Goal: Task Accomplishment & Management: Manage account settings

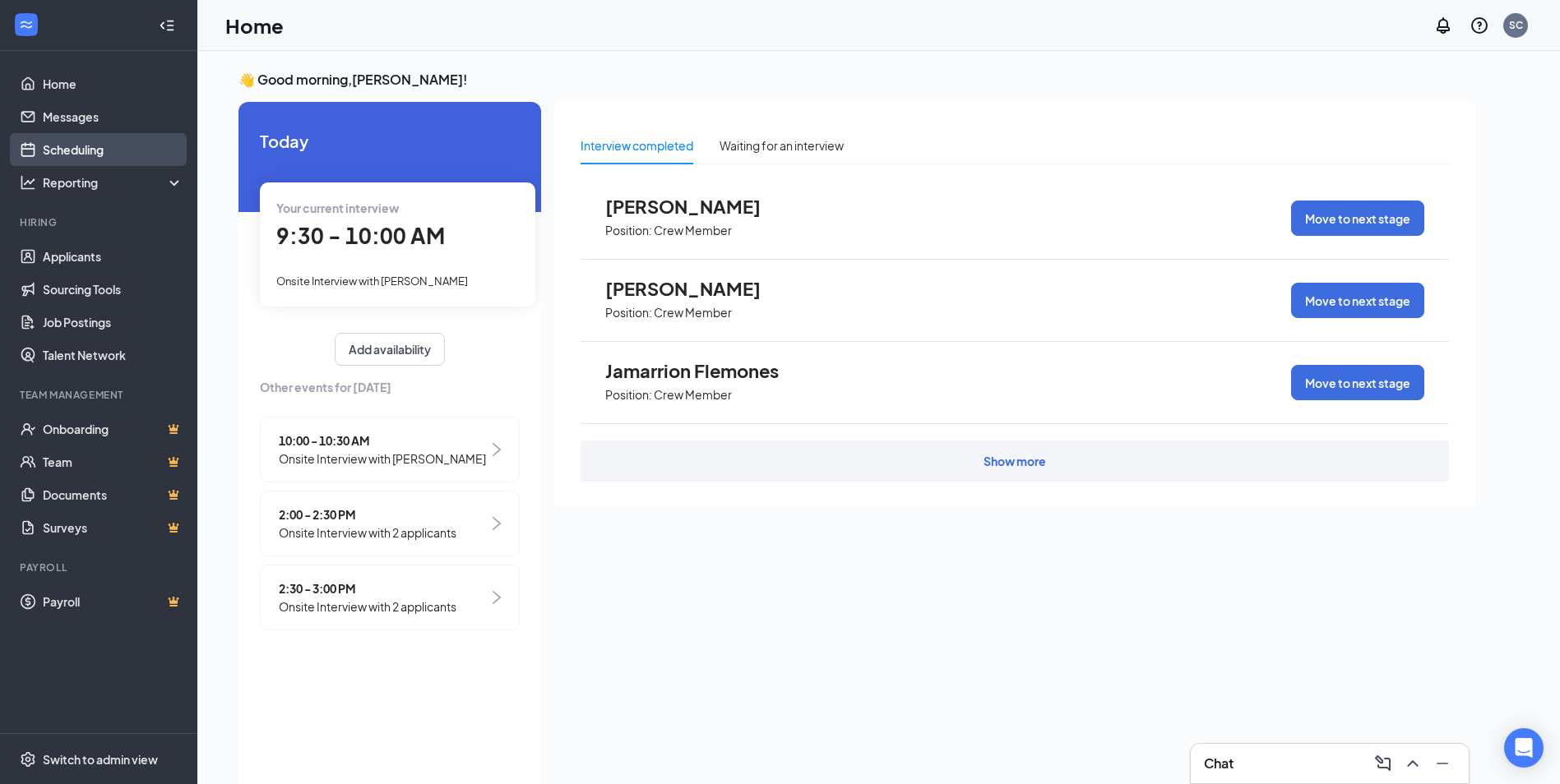
click at [43, 160] on link "Scheduling" at bounding box center [113, 150] width 140 height 33
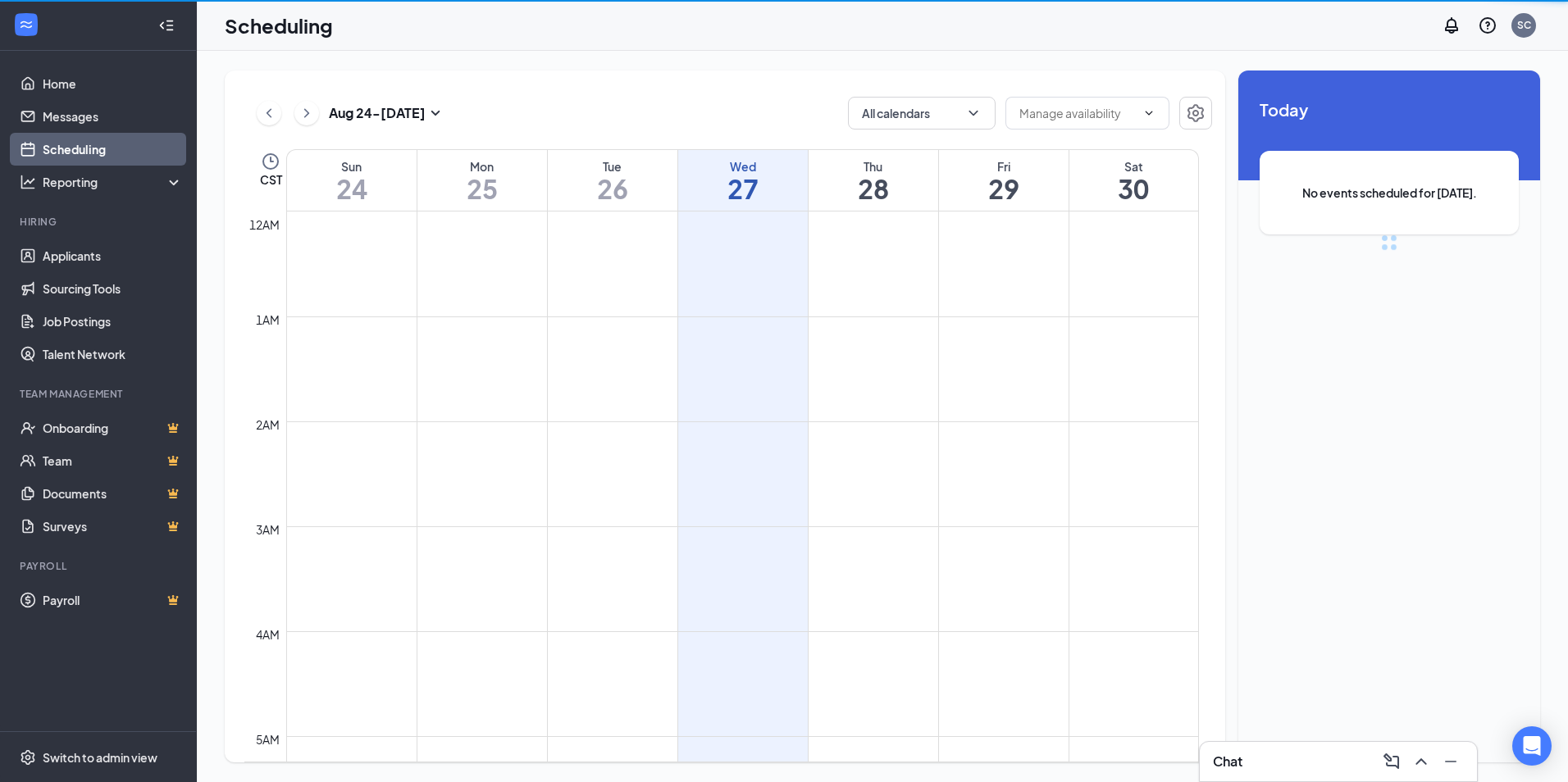
scroll to position [806, 0]
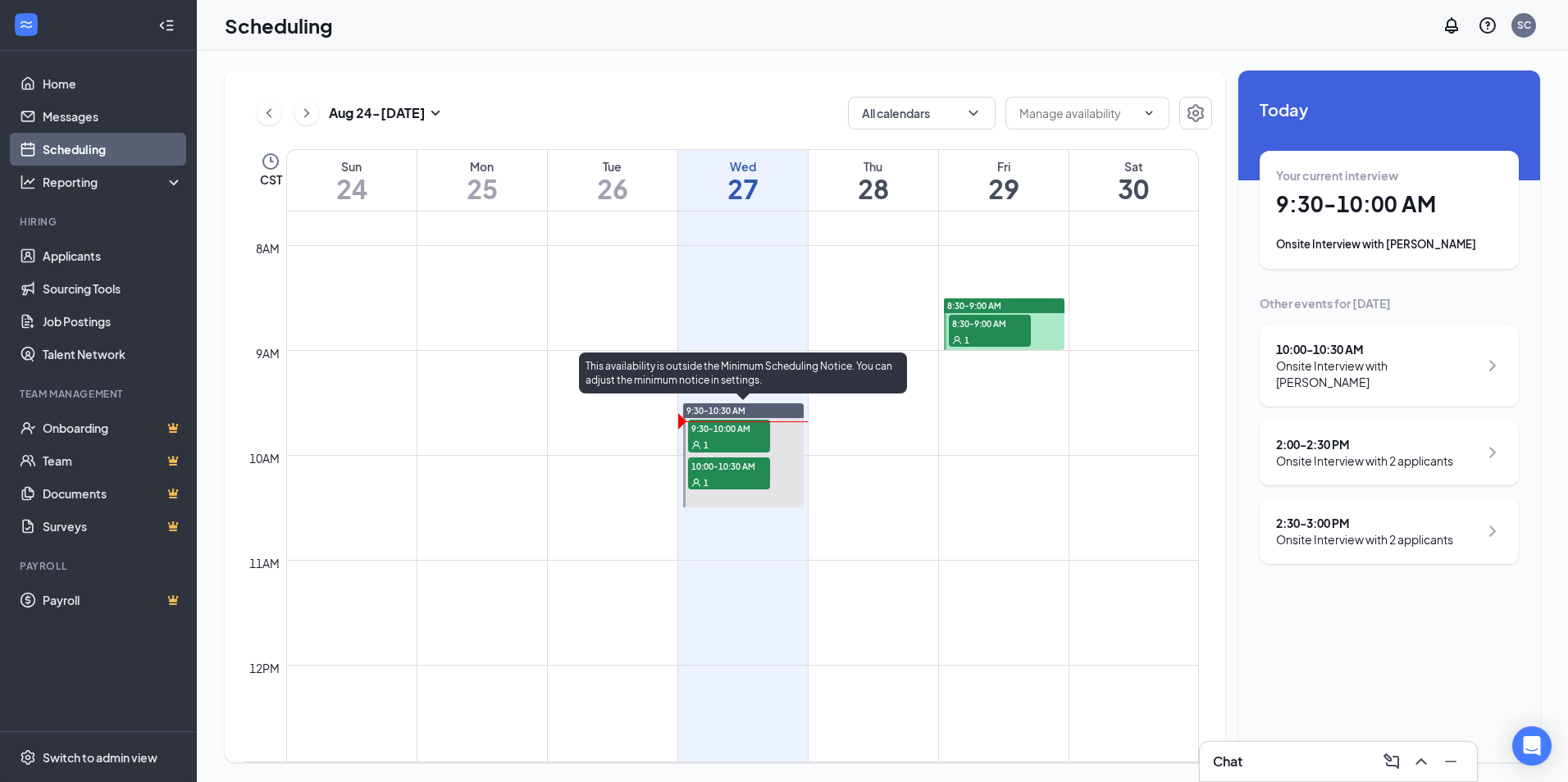
click at [732, 435] on span "9:30-10:00 AM" at bounding box center [729, 428] width 82 height 17
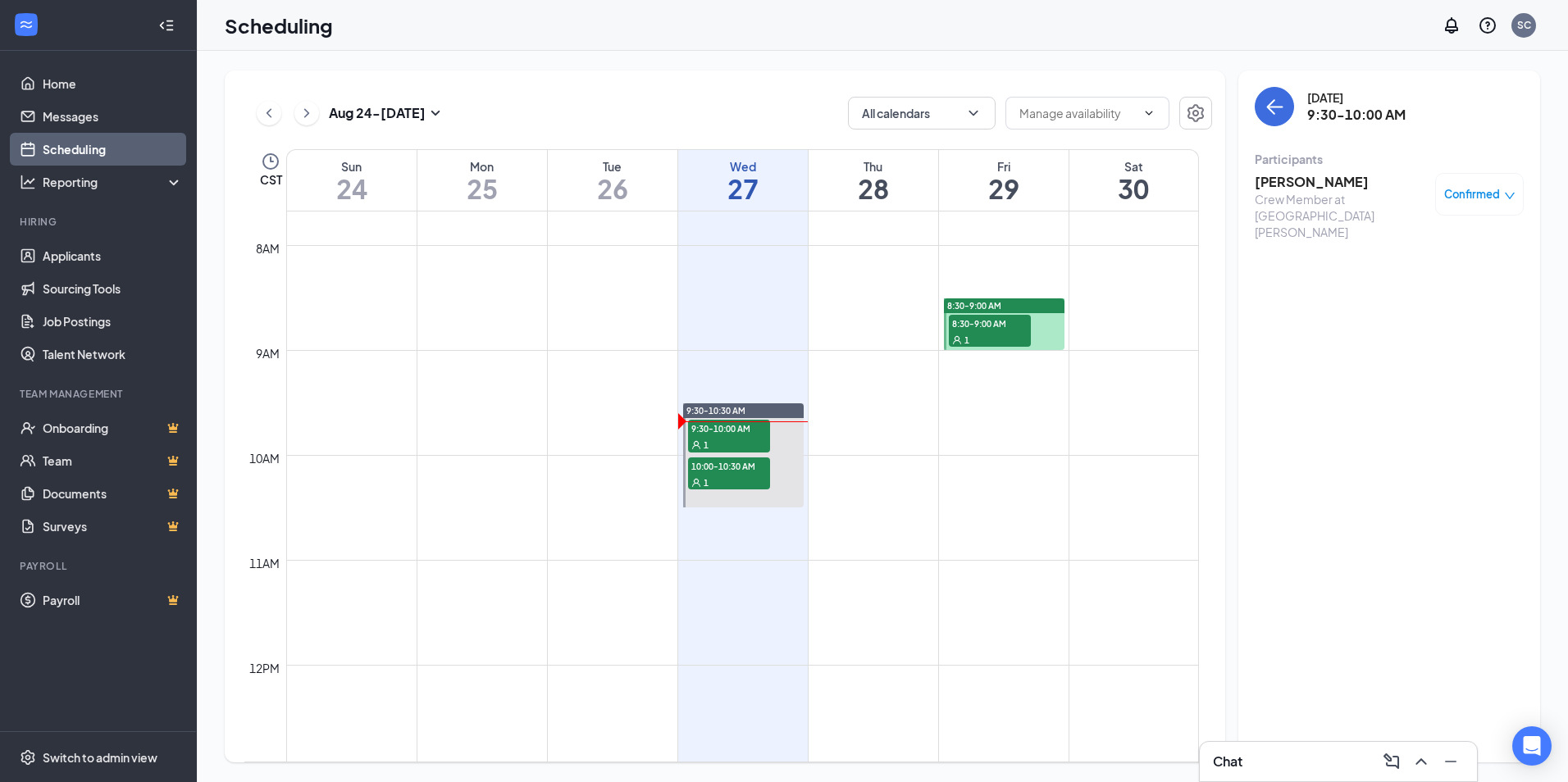
click at [1286, 179] on h3 "[PERSON_NAME]" at bounding box center [1341, 182] width 172 height 18
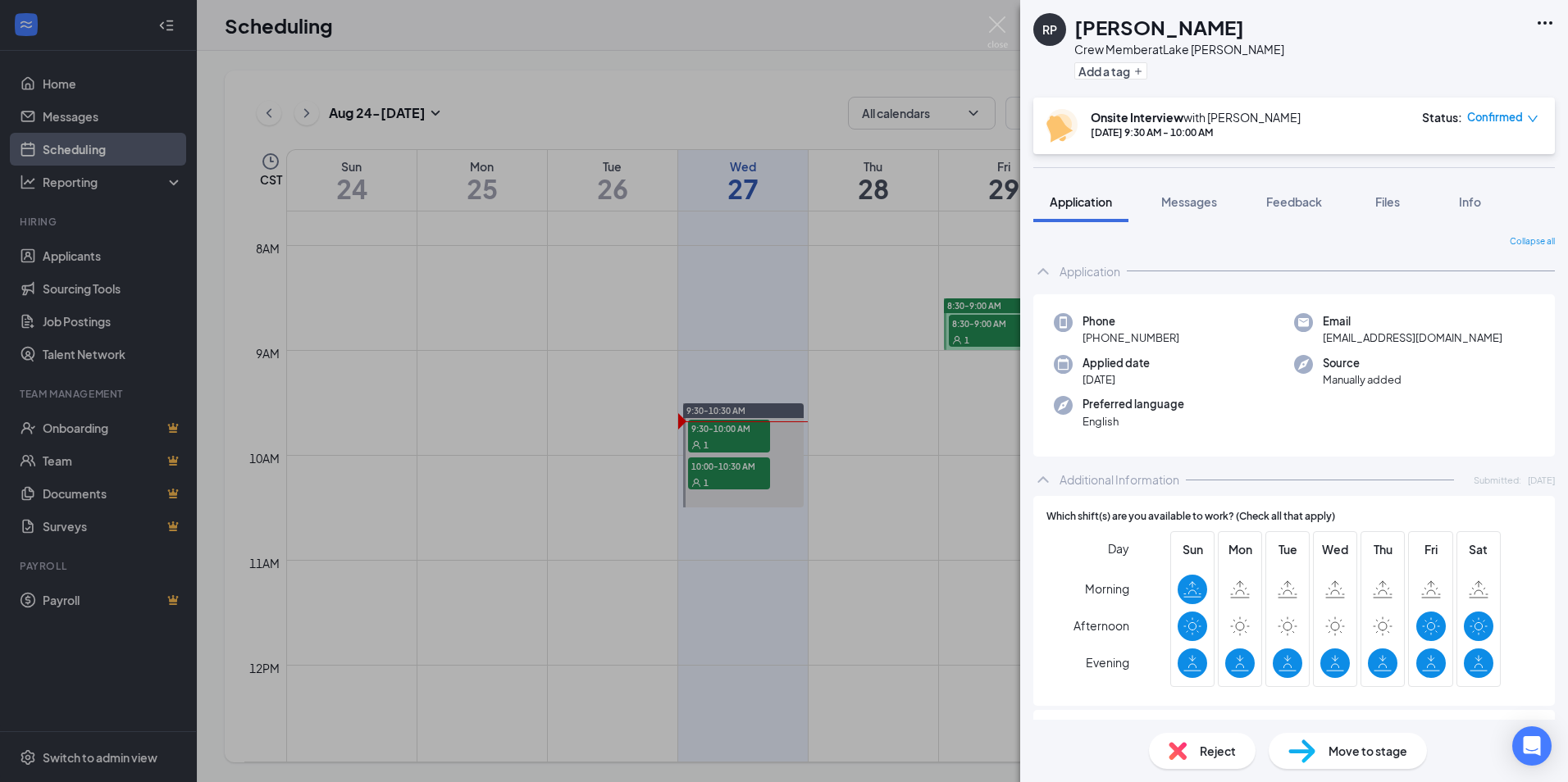
click at [1546, 22] on icon "Ellipses" at bounding box center [1546, 22] width 20 height 20
click at [1393, 60] on link "View full application" at bounding box center [1456, 61] width 177 height 17
click at [995, 20] on img at bounding box center [997, 32] width 21 height 32
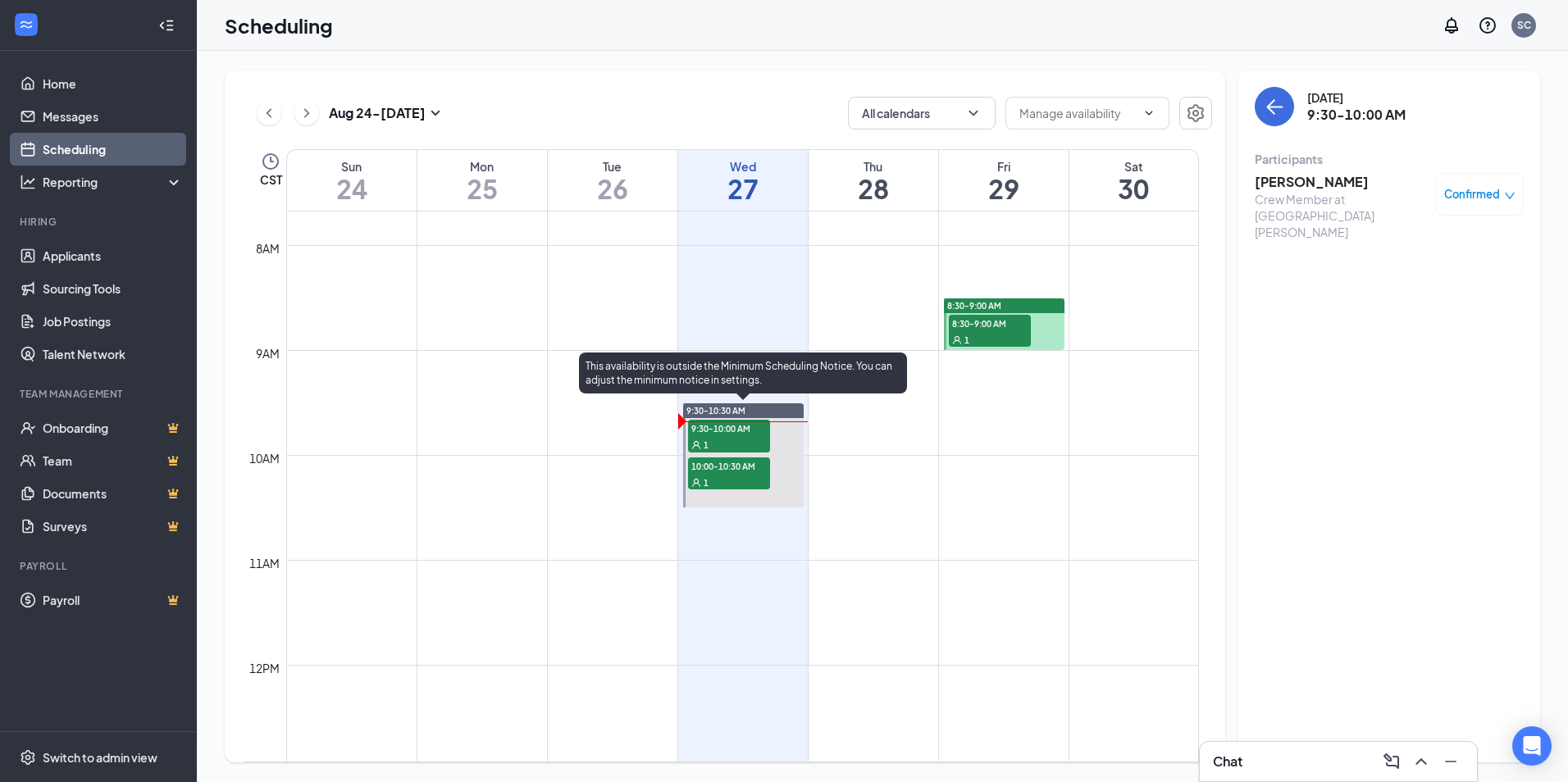
click at [740, 479] on div "1" at bounding box center [729, 482] width 82 height 17
click at [741, 482] on div "1" at bounding box center [729, 482] width 82 height 17
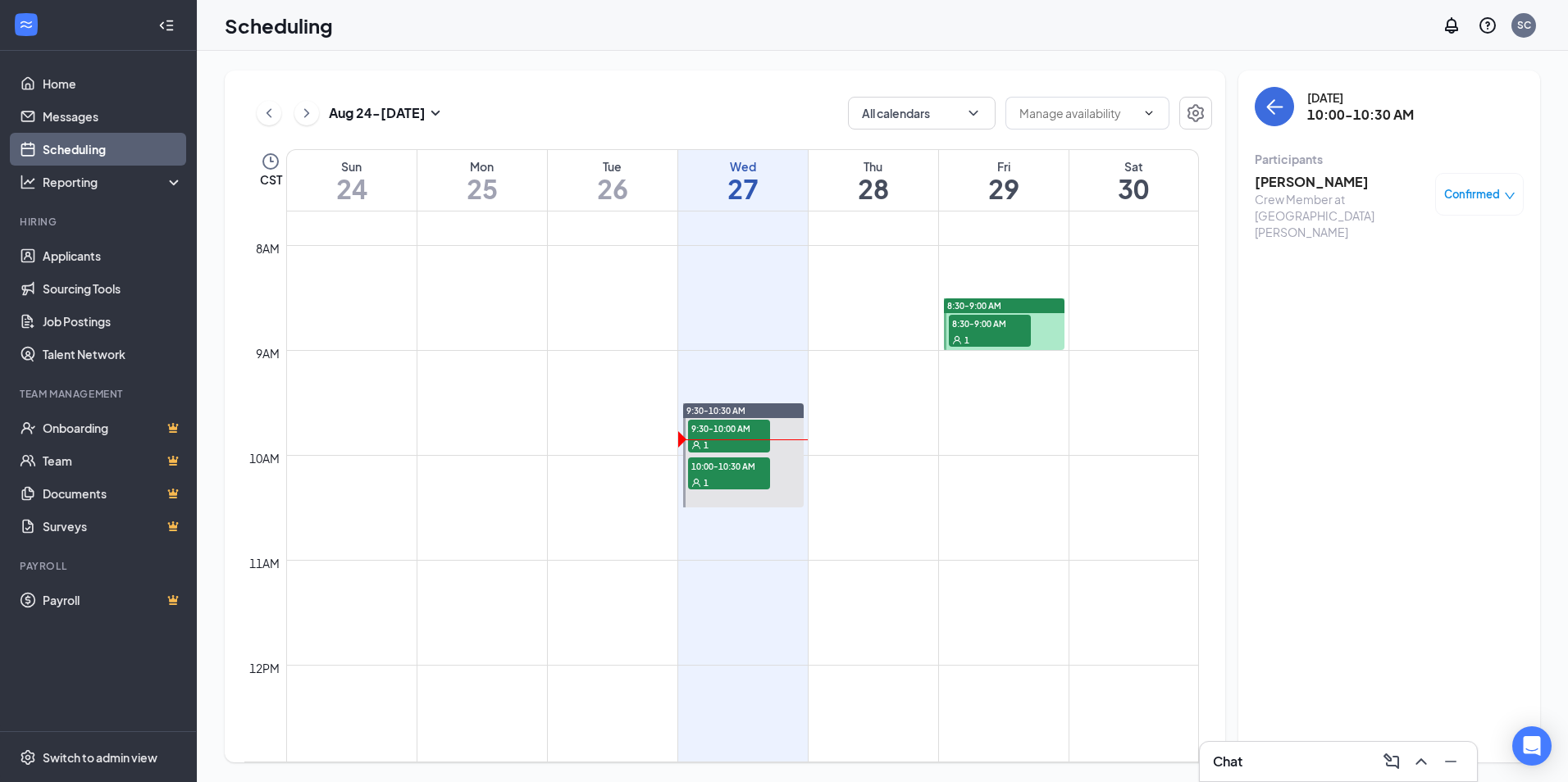
click at [573, 75] on div "[DATE] - [DATE] All calendars CST Sun 24 Mon 25 Tue 26 Wed 27 Thu 28 Fri 29 Sat…" at bounding box center [725, 416] width 1001 height 692
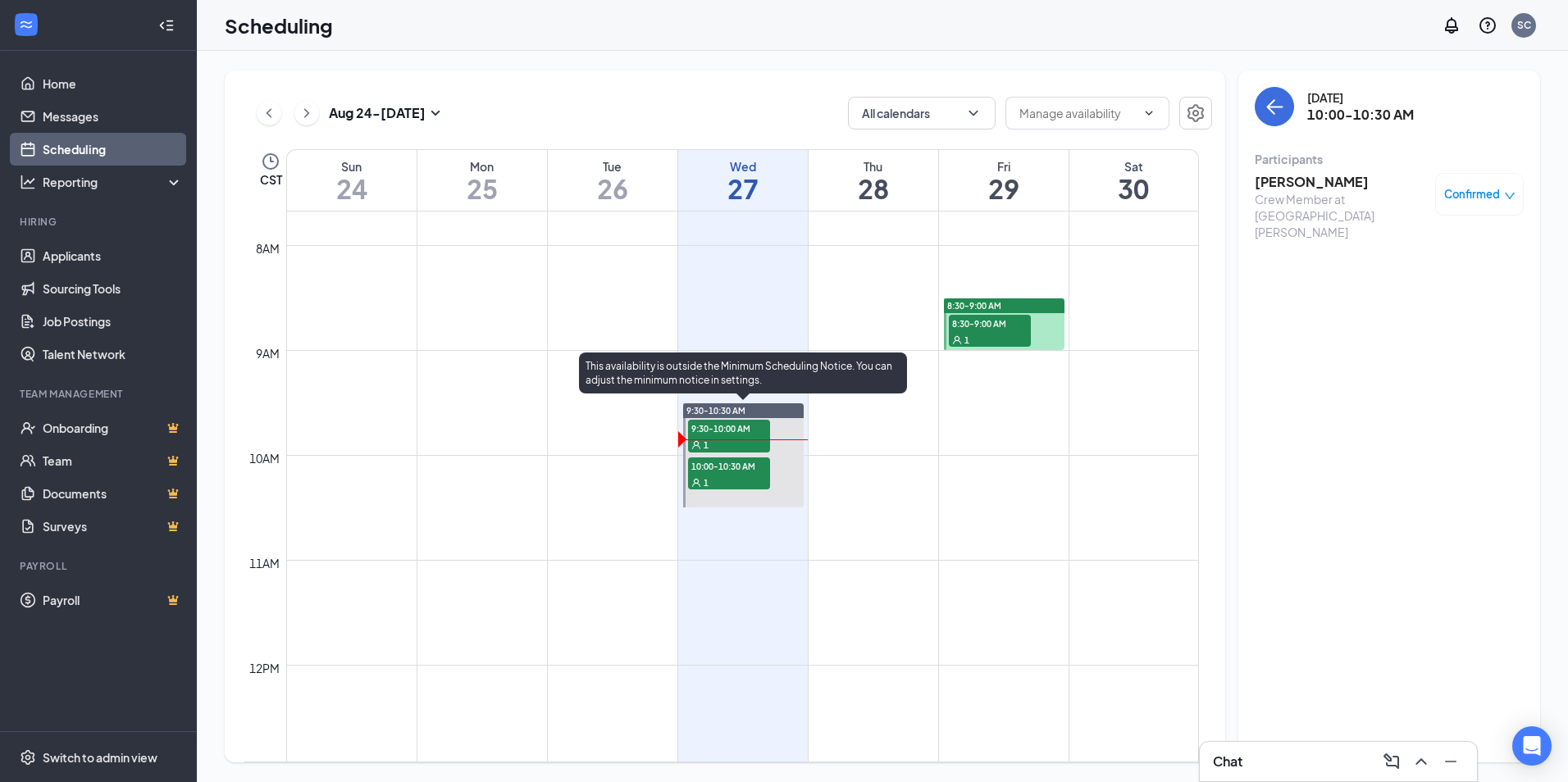
click at [733, 478] on div "1" at bounding box center [729, 482] width 82 height 17
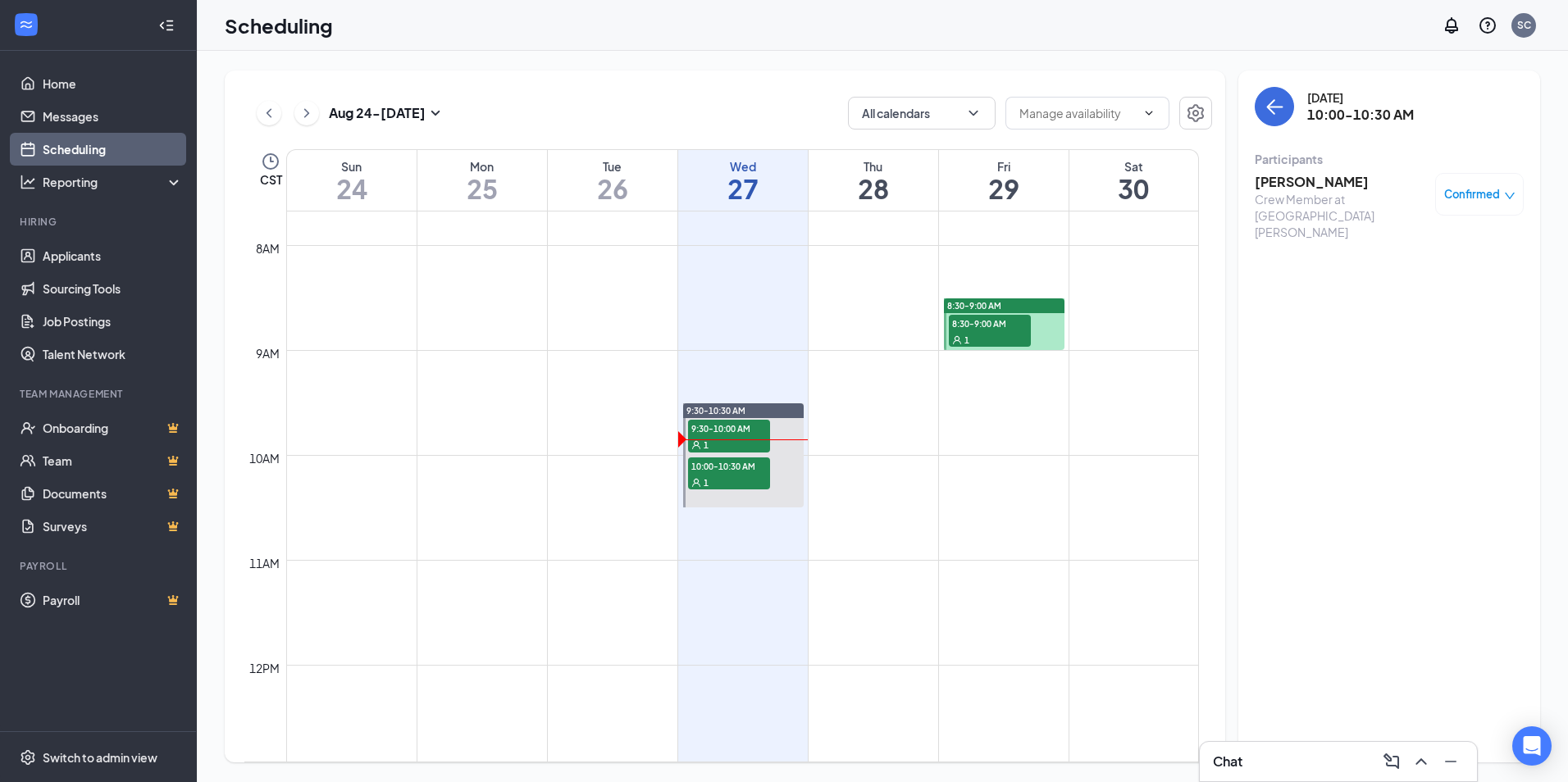
click at [1276, 185] on h3 "[PERSON_NAME]" at bounding box center [1341, 182] width 172 height 18
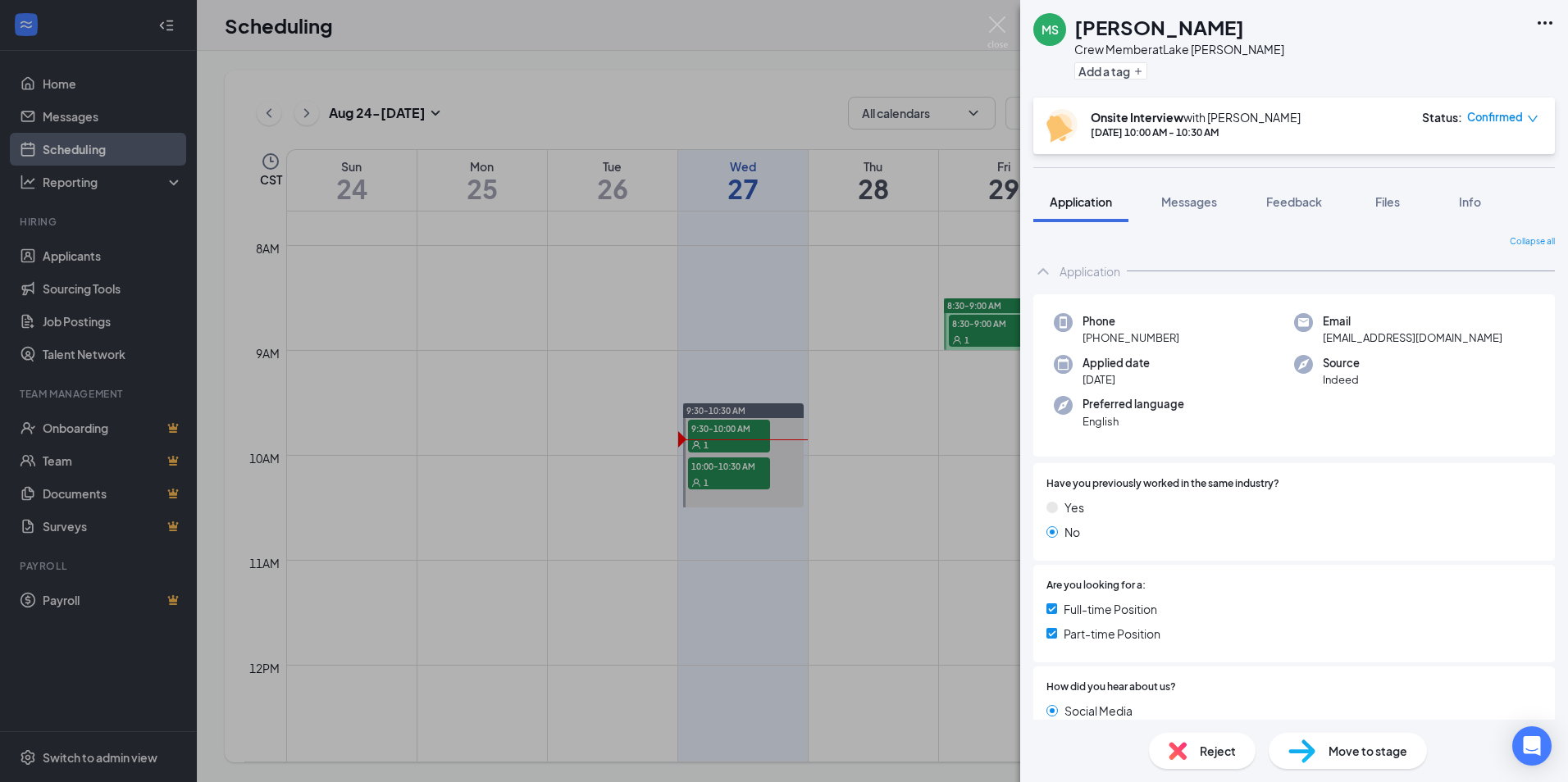
click at [1550, 13] on div "[PERSON_NAME] Crew Member at [GEOGRAPHIC_DATA][PERSON_NAME] Add a tag" at bounding box center [1294, 49] width 547 height 98
click at [1510, 33] on div "[PERSON_NAME] Crew Member at [GEOGRAPHIC_DATA][PERSON_NAME] Add a tag" at bounding box center [1294, 49] width 547 height 98
click at [1548, 30] on icon "Ellipses" at bounding box center [1546, 22] width 20 height 20
click at [1440, 59] on link "View full application" at bounding box center [1456, 61] width 177 height 17
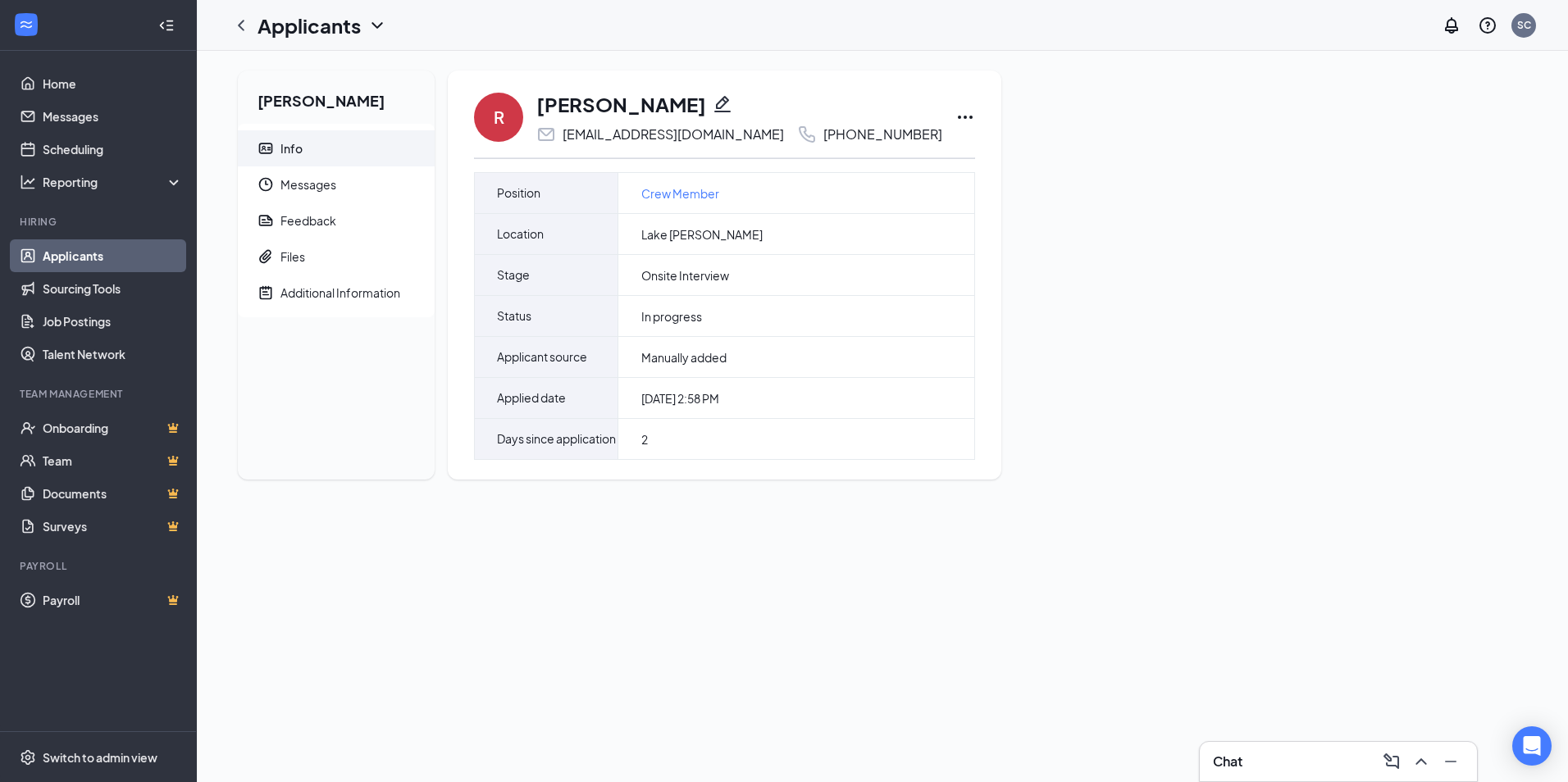
click at [958, 116] on icon "Ellipses" at bounding box center [965, 116] width 15 height 3
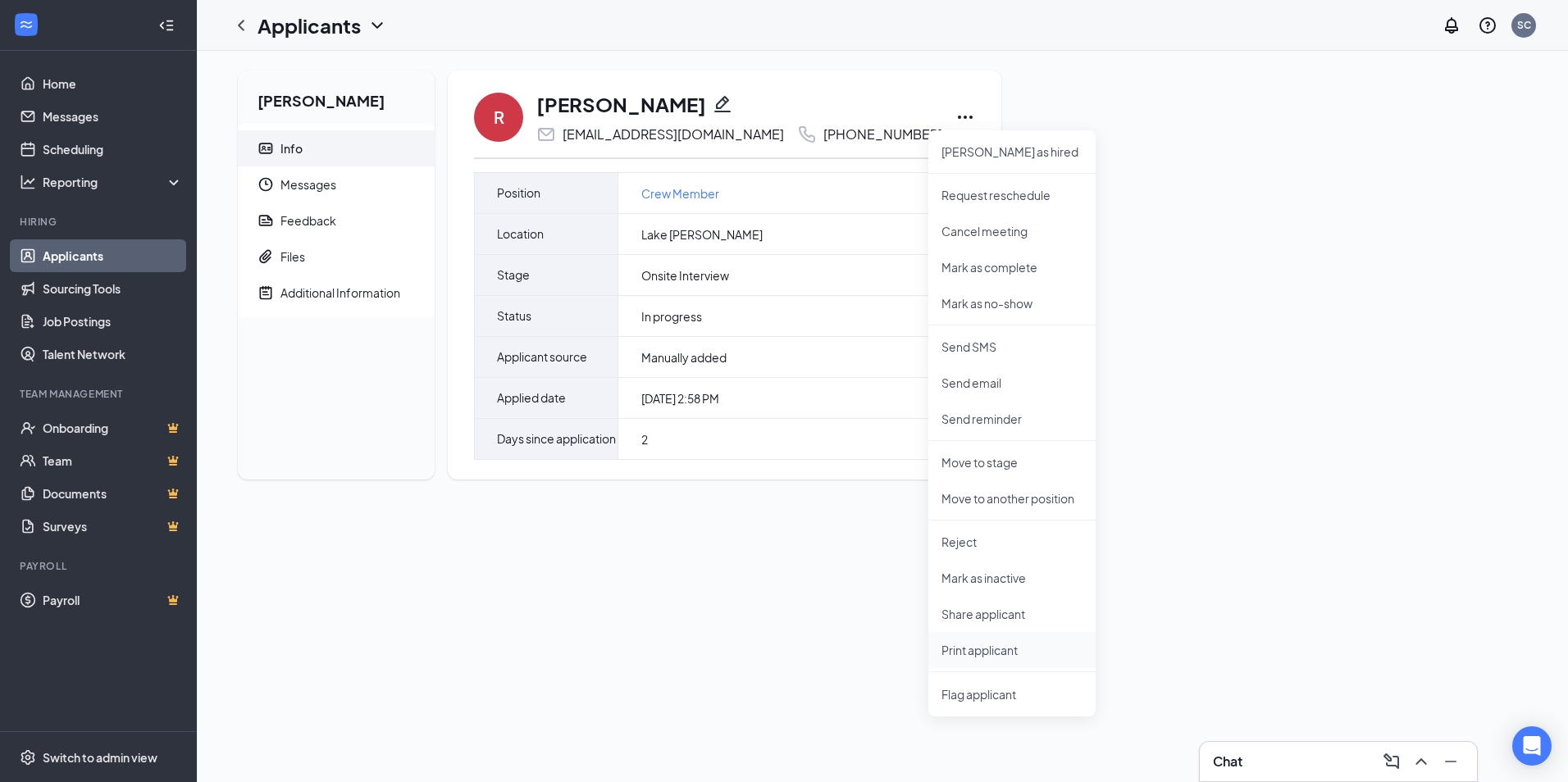
click at [976, 648] on p "Print applicant" at bounding box center [1012, 650] width 141 height 17
